Goal: Navigation & Orientation: Find specific page/section

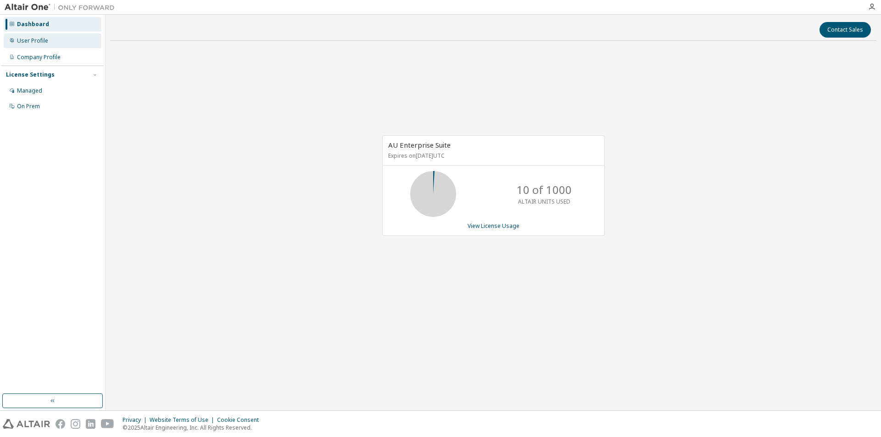
click at [36, 42] on div "User Profile" at bounding box center [32, 40] width 31 height 7
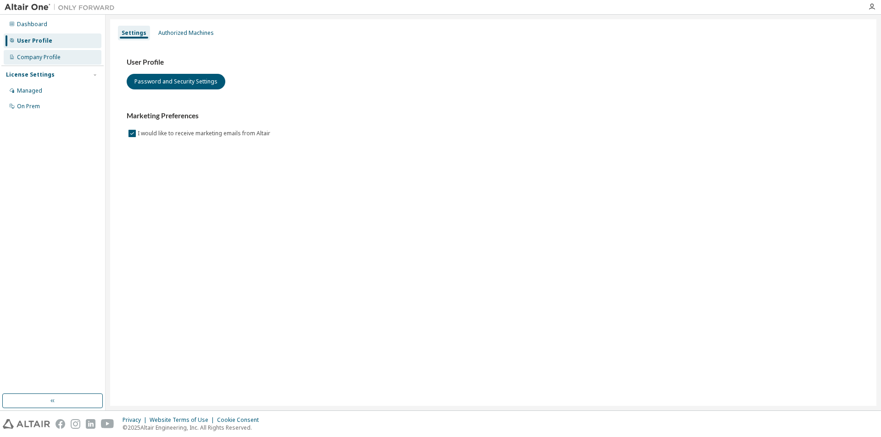
click at [63, 61] on div "Company Profile" at bounding box center [53, 57] width 98 height 15
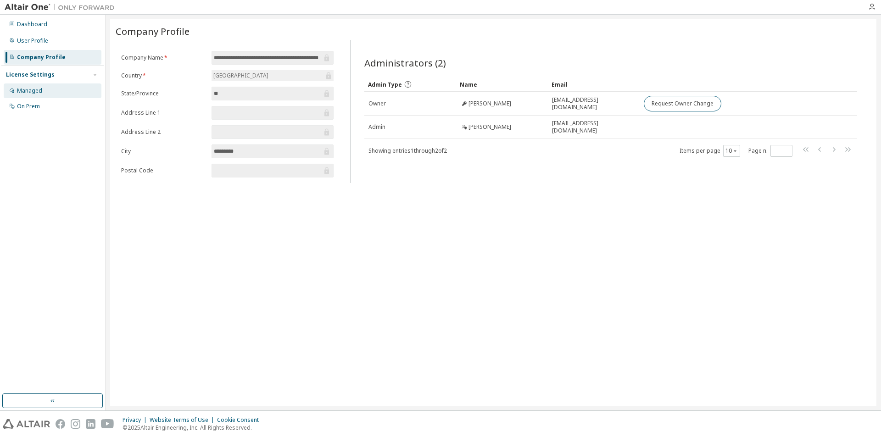
click at [40, 91] on div "Managed" at bounding box center [29, 90] width 25 height 7
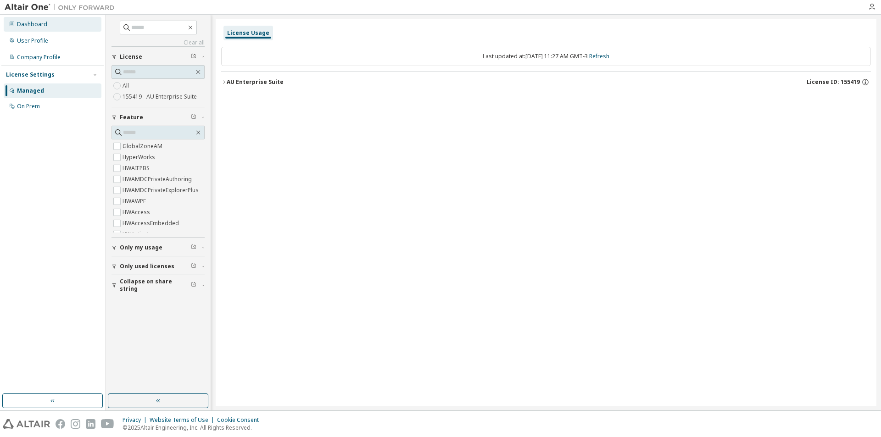
click at [44, 29] on div "Dashboard" at bounding box center [53, 24] width 98 height 15
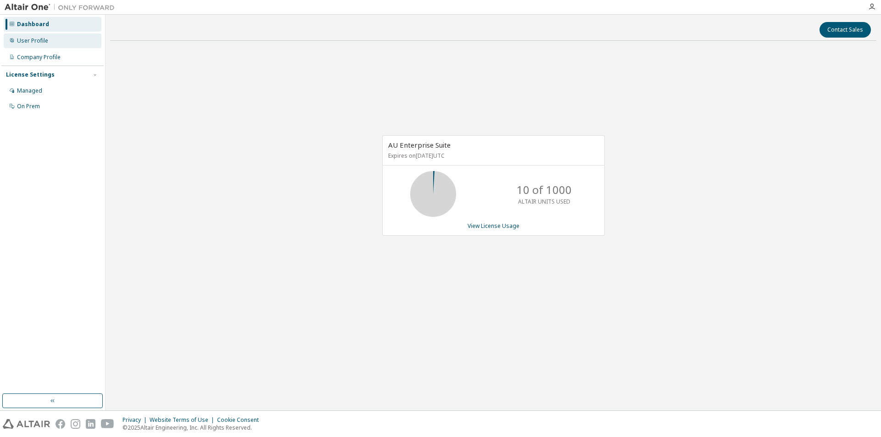
click at [35, 46] on div "User Profile" at bounding box center [53, 40] width 98 height 15
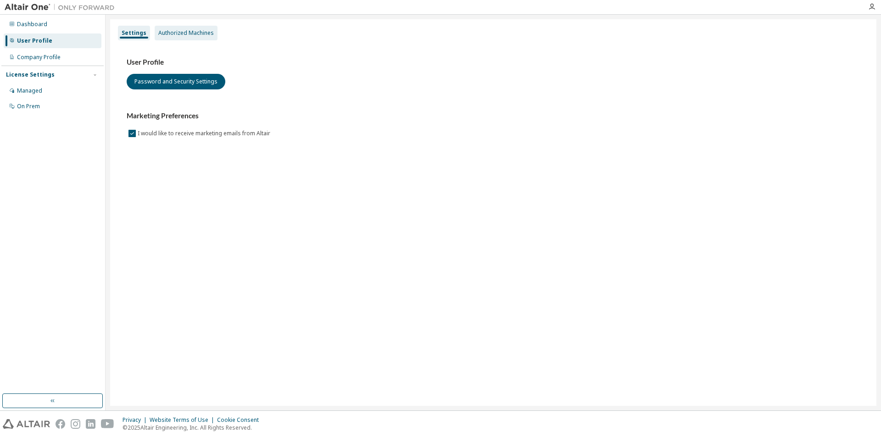
click at [169, 37] on div "Authorized Machines" at bounding box center [186, 33] width 63 height 15
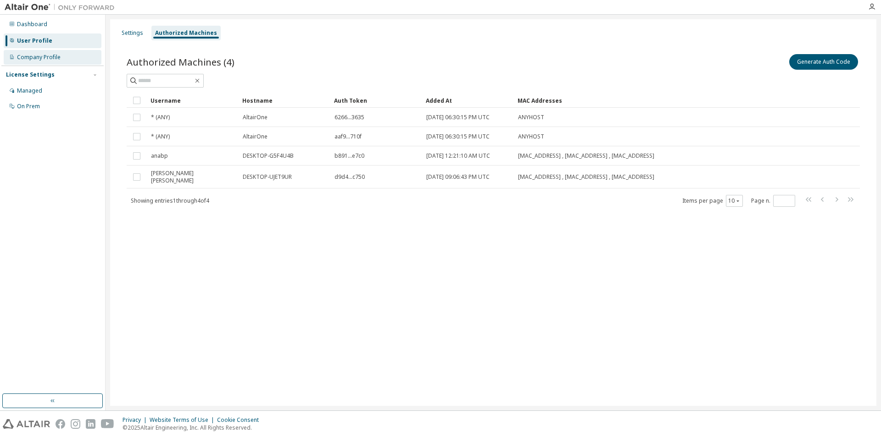
click at [60, 61] on div "Company Profile" at bounding box center [53, 57] width 98 height 15
